Goal: Navigation & Orientation: Find specific page/section

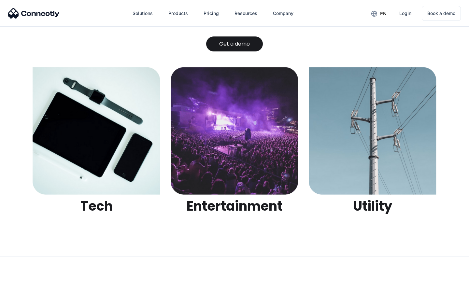
scroll to position [2057, 0]
